Goal: Check status: Check status

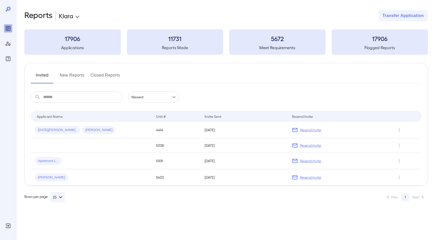
click at [72, 77] on button "New Reports" at bounding box center [72, 77] width 25 height 12
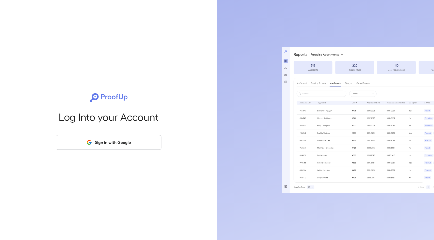
click at [115, 139] on button "Sign in with Google" at bounding box center [109, 142] width 106 height 15
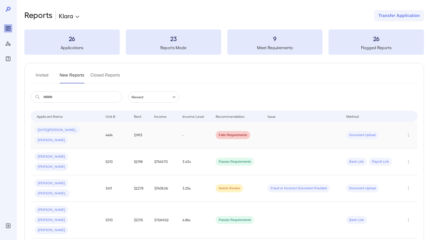
click at [141, 134] on td "$1913" at bounding box center [140, 135] width 20 height 27
